Goal: Task Accomplishment & Management: Use online tool/utility

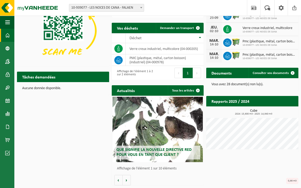
scroll to position [35, 0]
click at [270, 71] on span "Consulter vos documents" at bounding box center [271, 72] width 36 height 3
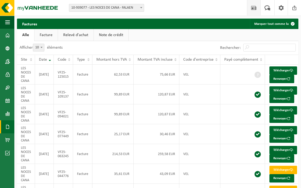
click at [255, 10] on span at bounding box center [254, 7] width 8 height 15
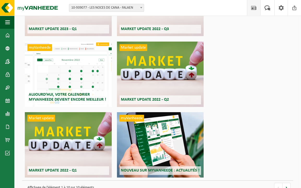
scroll to position [226, 0]
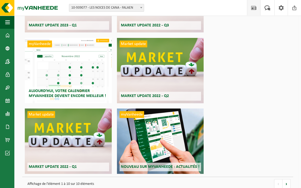
click at [63, 72] on div "myVanheede Aujourd’hui, votre calendrier myVanheede devient encore meilleur !" at bounding box center [68, 70] width 87 height 65
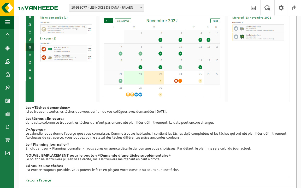
scroll to position [74, 0]
click at [43, 178] on link "Retour à l'aperçu" at bounding box center [38, 180] width 25 height 4
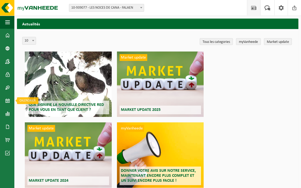
click at [7, 99] on span at bounding box center [7, 100] width 5 height 13
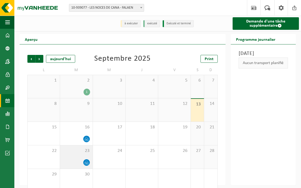
click at [86, 161] on icon at bounding box center [86, 161] width 2 height 2
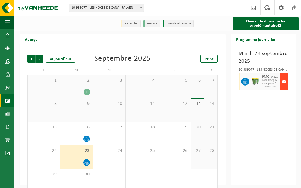
click at [284, 81] on span "button" at bounding box center [284, 81] width 4 height 10
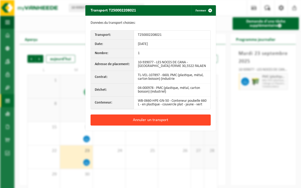
click at [174, 124] on button "Annuler un transport" at bounding box center [151, 119] width 120 height 11
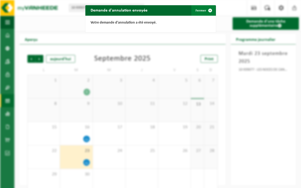
click at [206, 9] on span "button" at bounding box center [210, 10] width 10 height 10
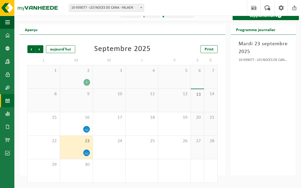
scroll to position [10, 0]
click at [39, 51] on span "Suivant" at bounding box center [39, 49] width 8 height 8
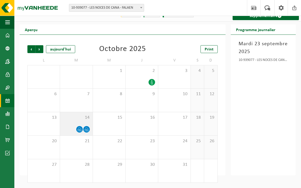
click at [83, 129] on div at bounding box center [86, 128] width 7 height 7
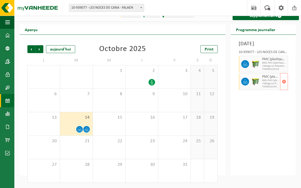
click at [251, 85] on img at bounding box center [255, 81] width 8 height 8
click at [284, 87] on span "button" at bounding box center [284, 81] width 4 height 10
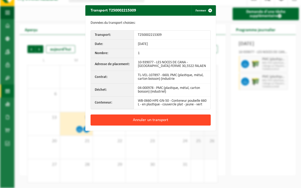
click at [169, 124] on button "Annuler un transport" at bounding box center [151, 119] width 120 height 11
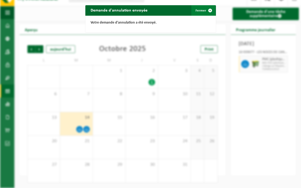
click at [203, 9] on button "Fermer" at bounding box center [203, 10] width 24 height 10
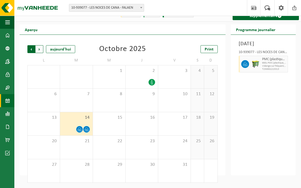
click at [40, 49] on span "Suivant" at bounding box center [39, 49] width 8 height 8
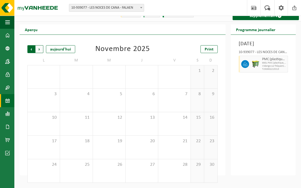
click at [39, 46] on span "Suivant" at bounding box center [39, 49] width 8 height 8
click at [34, 49] on span "Précédent" at bounding box center [31, 49] width 8 height 8
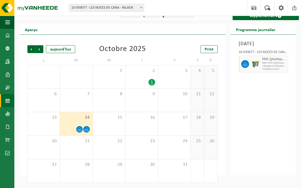
click at [34, 49] on span "Précédent" at bounding box center [31, 49] width 8 height 8
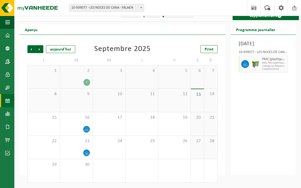
click at [87, 81] on div "1" at bounding box center [86, 82] width 7 height 7
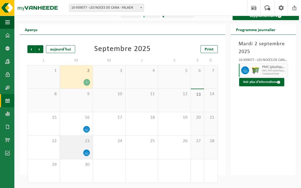
click at [82, 144] on div "23" at bounding box center [76, 146] width 32 height 23
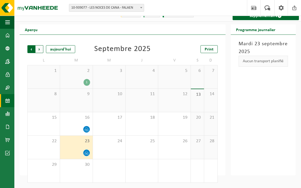
click at [41, 51] on span "Suivant" at bounding box center [39, 49] width 8 height 8
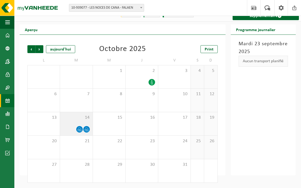
click at [81, 126] on div at bounding box center [79, 128] width 7 height 7
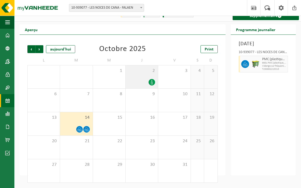
click at [148, 79] on div at bounding box center [141, 82] width 27 height 7
